Goal: Information Seeking & Learning: Learn about a topic

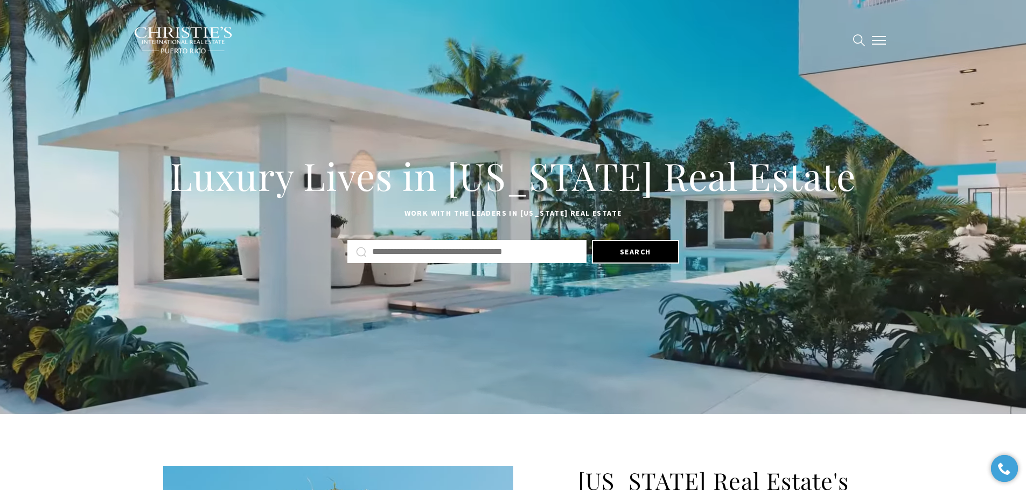
click at [879, 41] on span "button" at bounding box center [879, 40] width 14 height 1
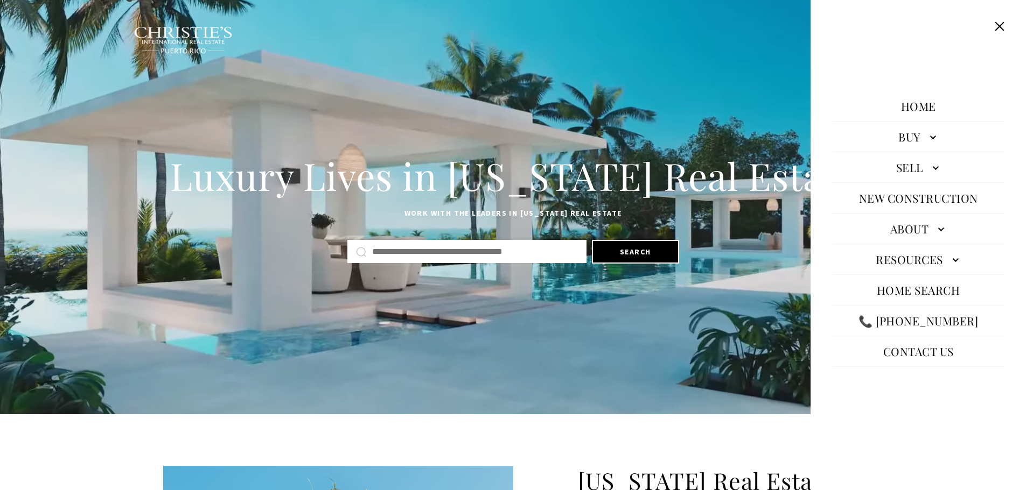
click at [744, 38] on span "Contact Us" at bounding box center [723, 39] width 51 height 9
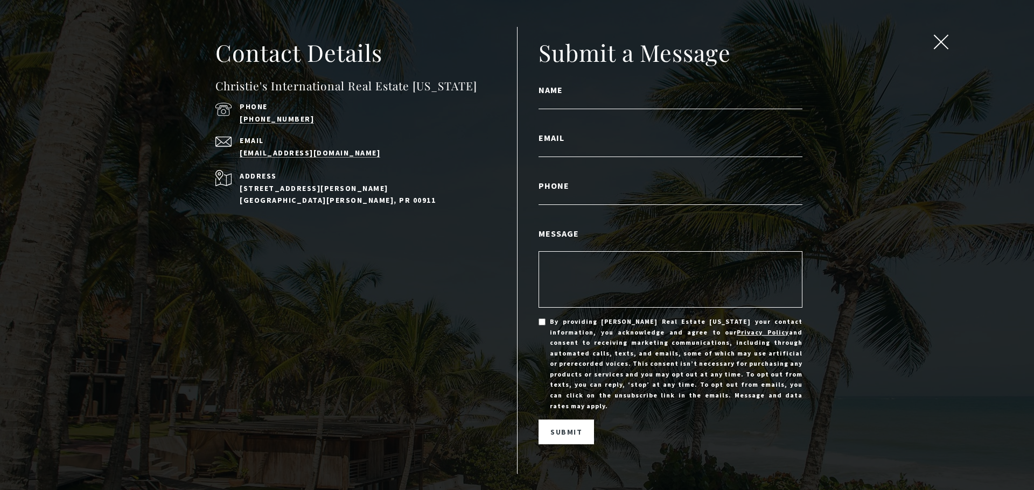
click at [946, 41] on span "close modal" at bounding box center [941, 42] width 14 height 14
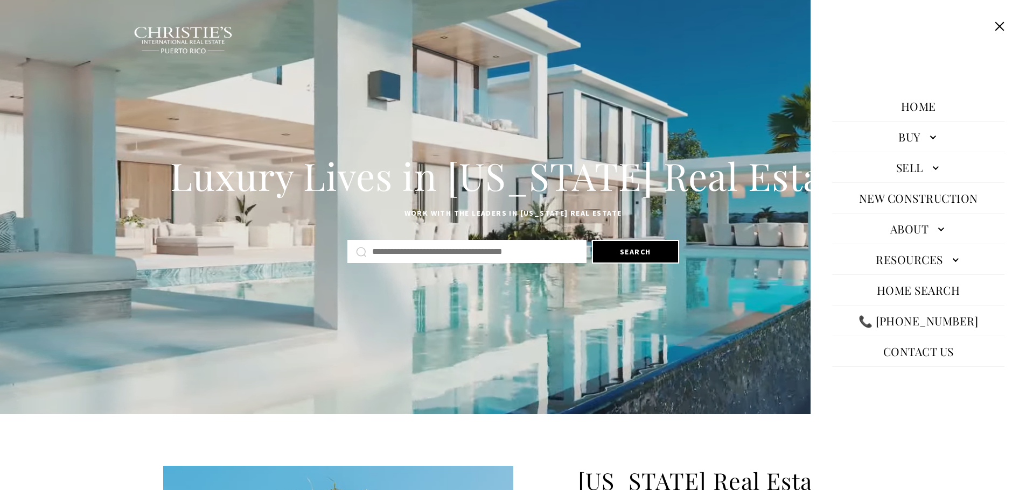
click at [731, 36] on span "Contact Us" at bounding box center [723, 39] width 51 height 9
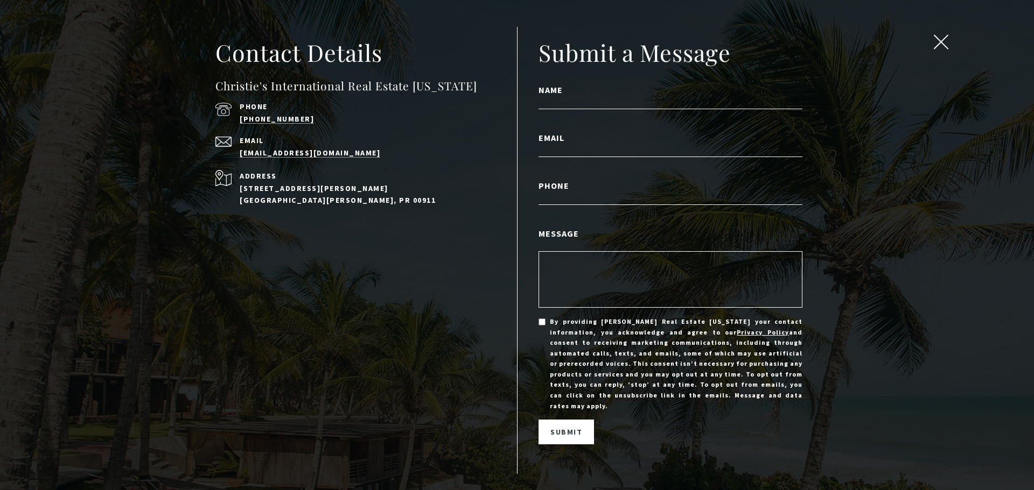
click at [942, 46] on span "close modal" at bounding box center [941, 42] width 14 height 14
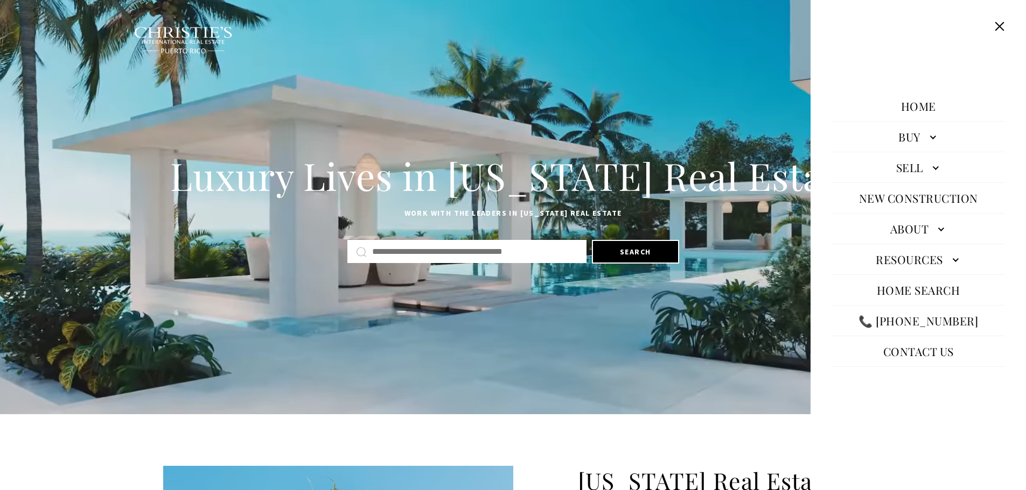
click at [909, 230] on link "About" at bounding box center [918, 229] width 172 height 26
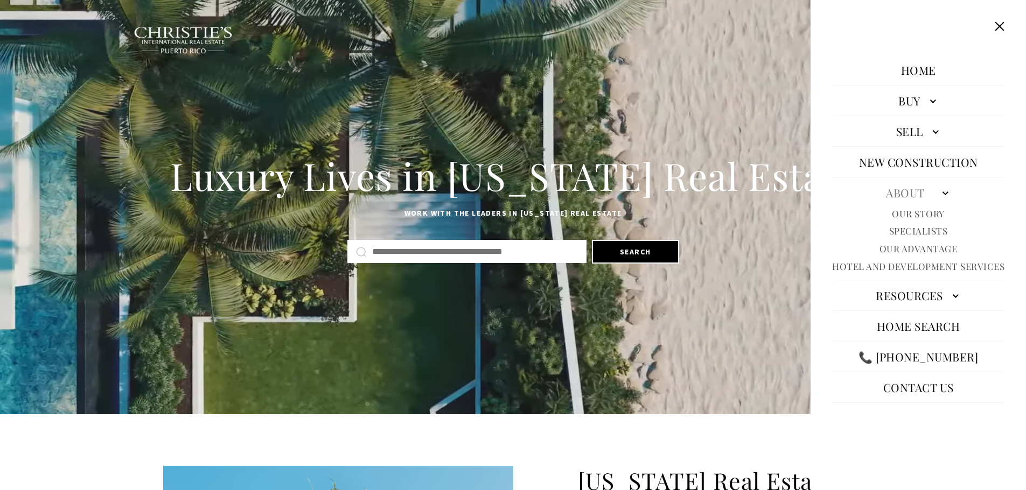
click at [902, 194] on link "About" at bounding box center [918, 193] width 172 height 26
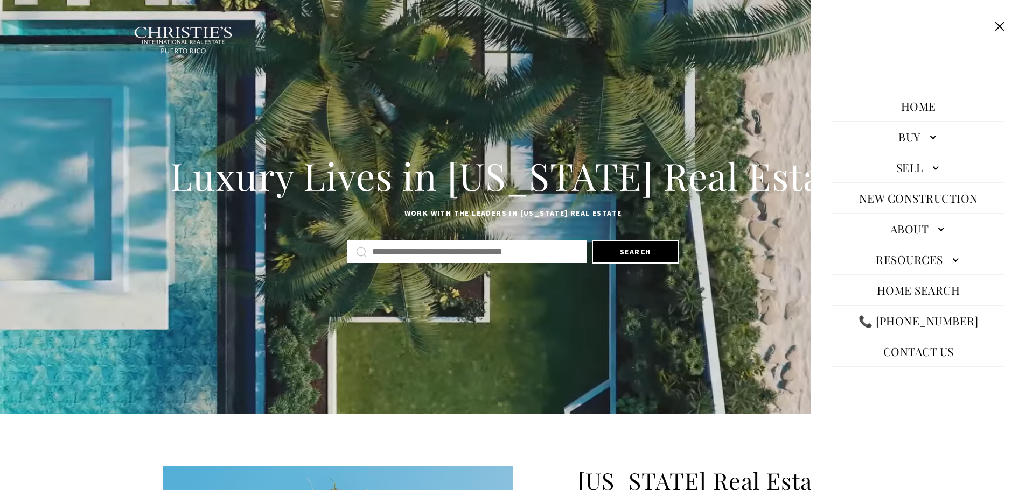
click at [909, 234] on link "About" at bounding box center [918, 229] width 172 height 26
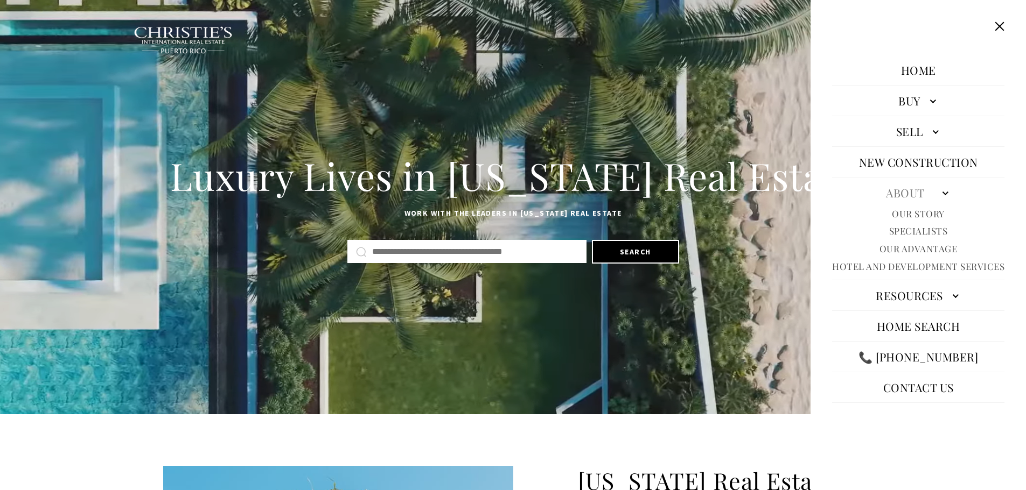
click at [915, 246] on link "Our Advantage" at bounding box center [918, 249] width 78 height 12
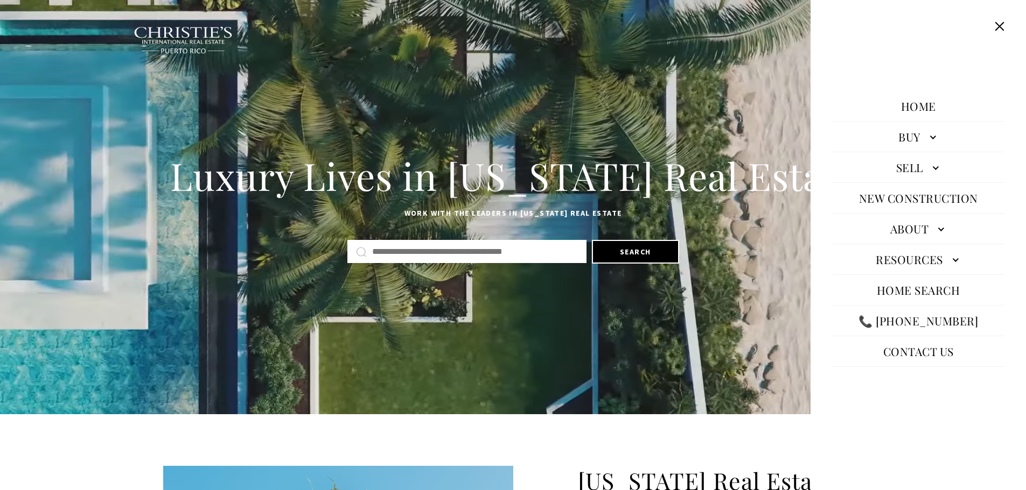
click at [916, 230] on link "About" at bounding box center [918, 229] width 172 height 26
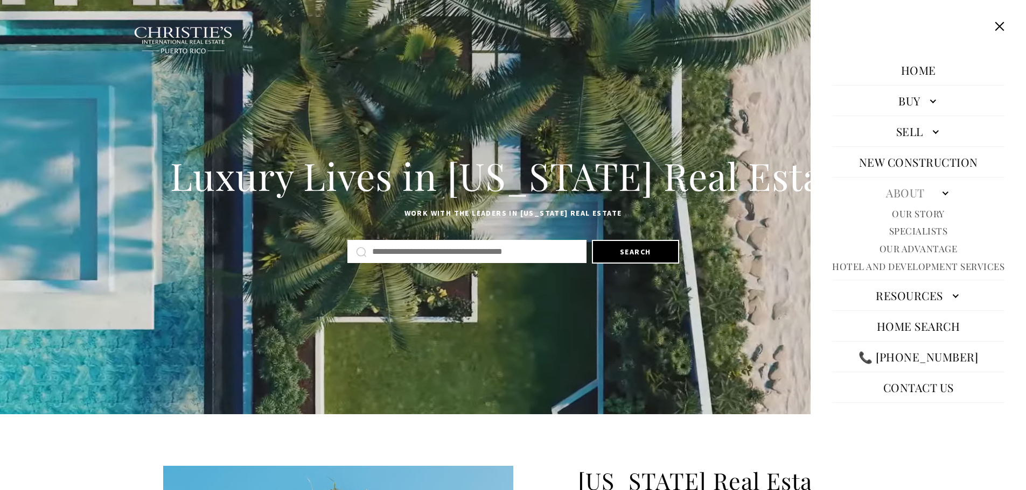
click at [916, 248] on link "Our Advantage" at bounding box center [918, 249] width 78 height 12
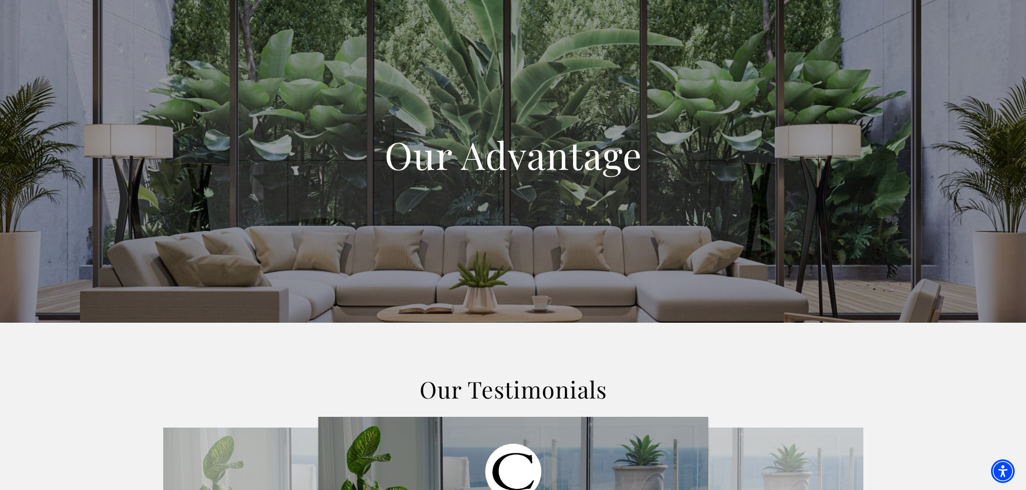
scroll to position [991, 0]
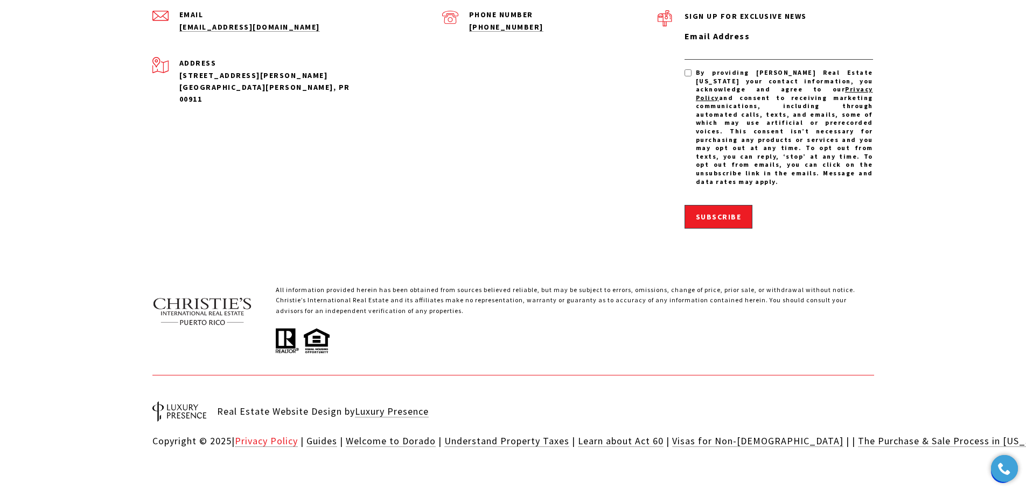
click at [279, 435] on link "Privacy Policy" at bounding box center [266, 441] width 63 height 12
click at [616, 435] on link "Learn about Act 60" at bounding box center [621, 441] width 86 height 12
click at [858, 435] on link "The Purchase & Sale Process in Puerto Rico" at bounding box center [958, 441] width 200 height 12
